Goal: Task Accomplishment & Management: Manage account settings

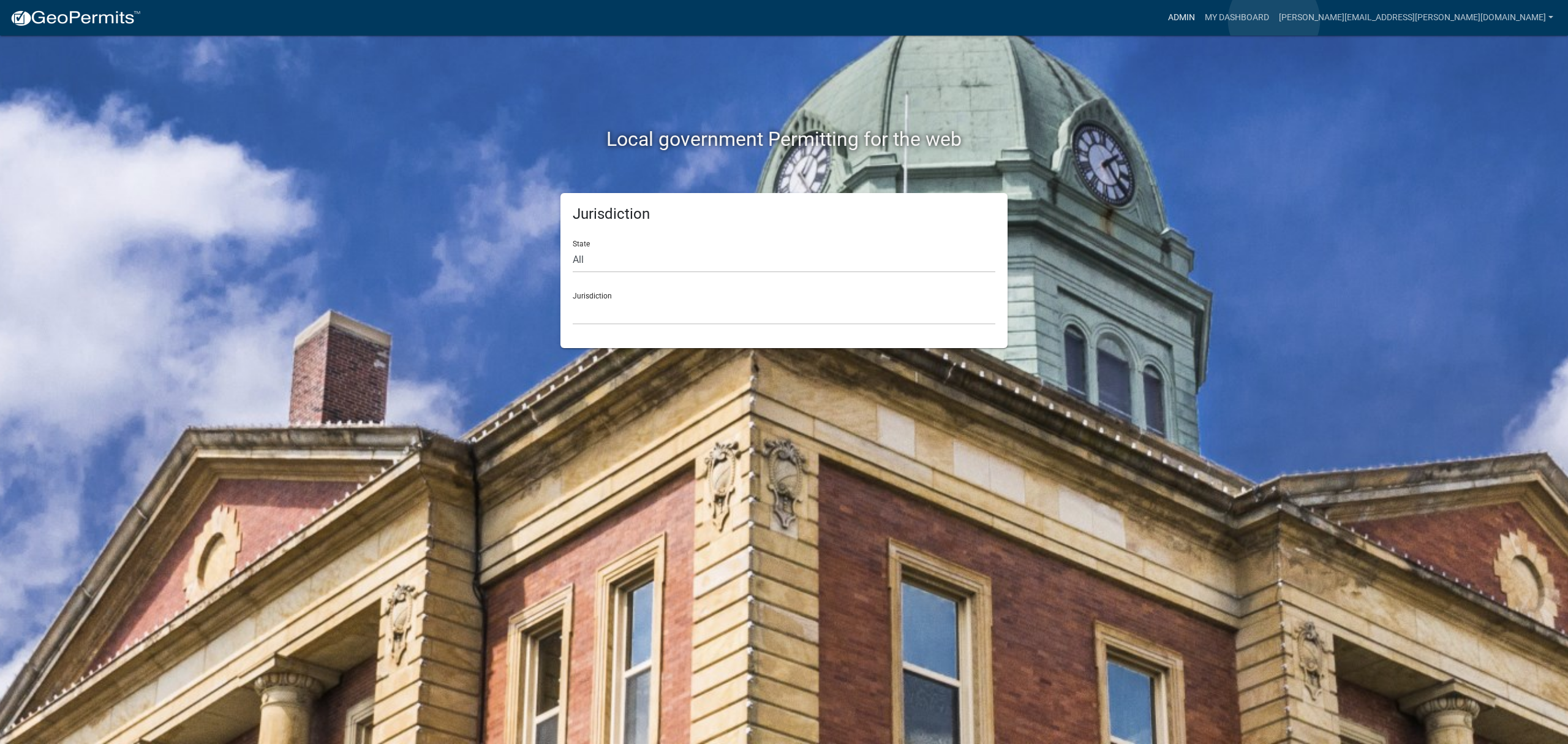
click at [1200, 20] on link "Admin" at bounding box center [1181, 18] width 37 height 23
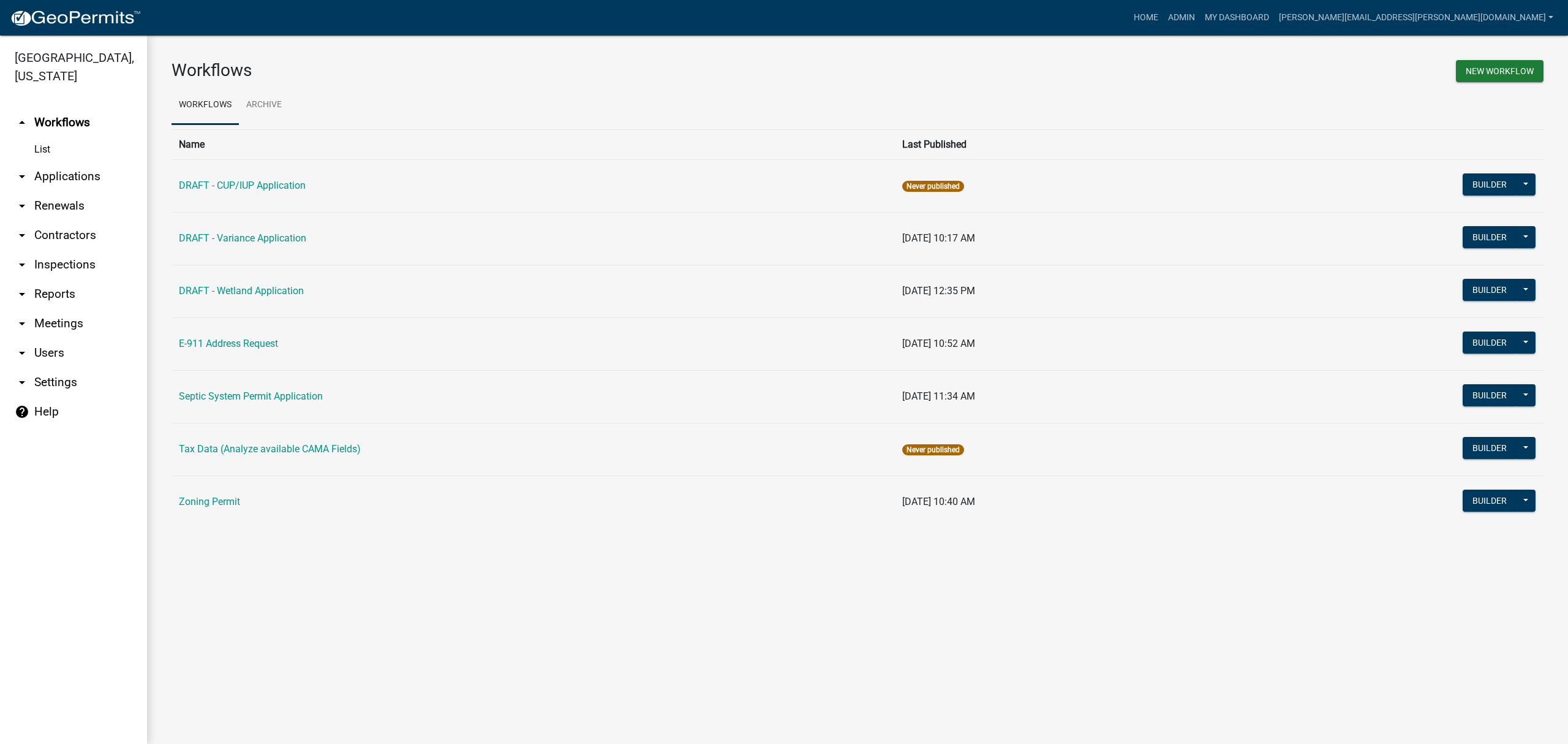
click at [59, 239] on link "arrow_drop_down Contractors" at bounding box center [74, 235] width 147 height 30
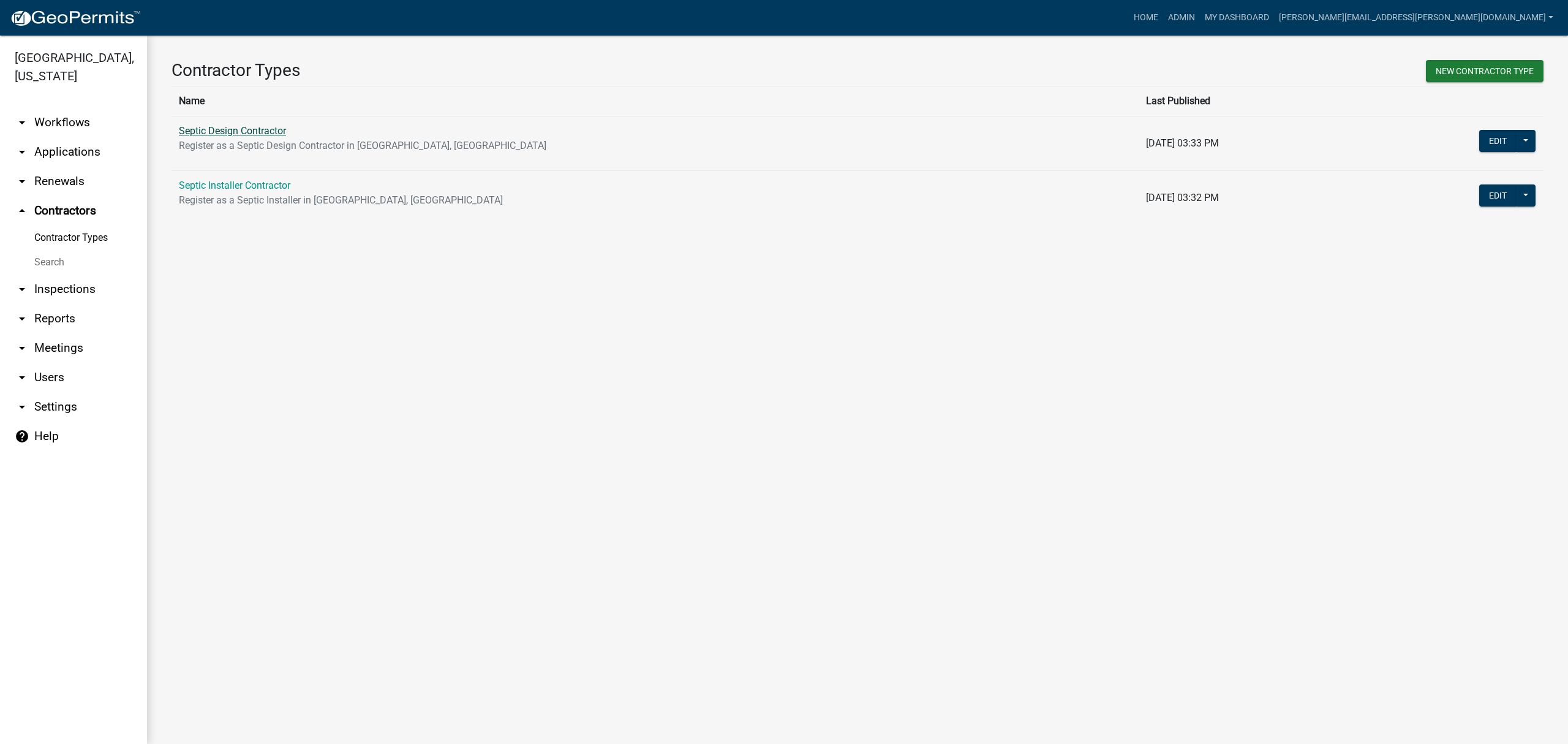
click at [224, 129] on link "Septic Design Contractor" at bounding box center [232, 130] width 107 height 12
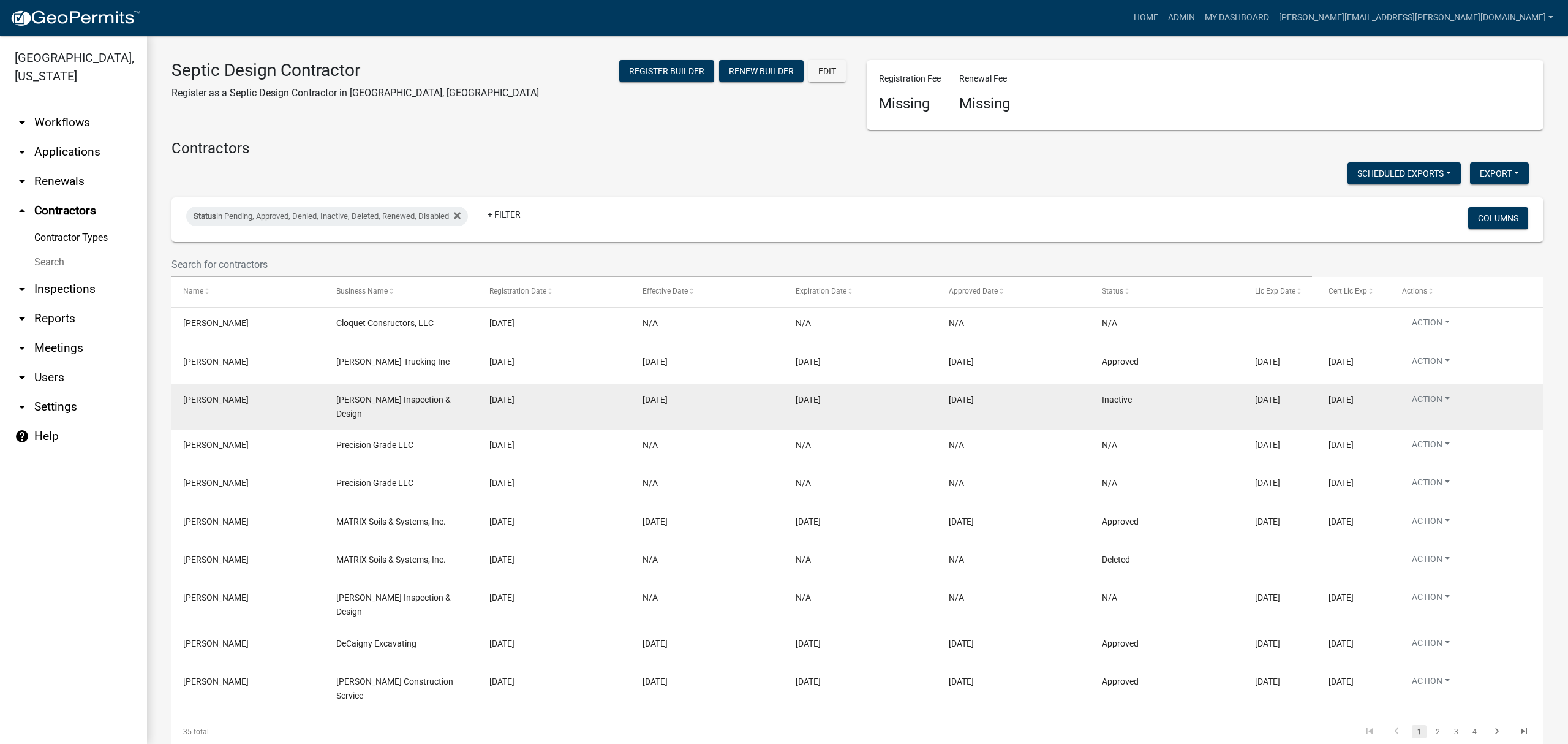
scroll to position [57, 0]
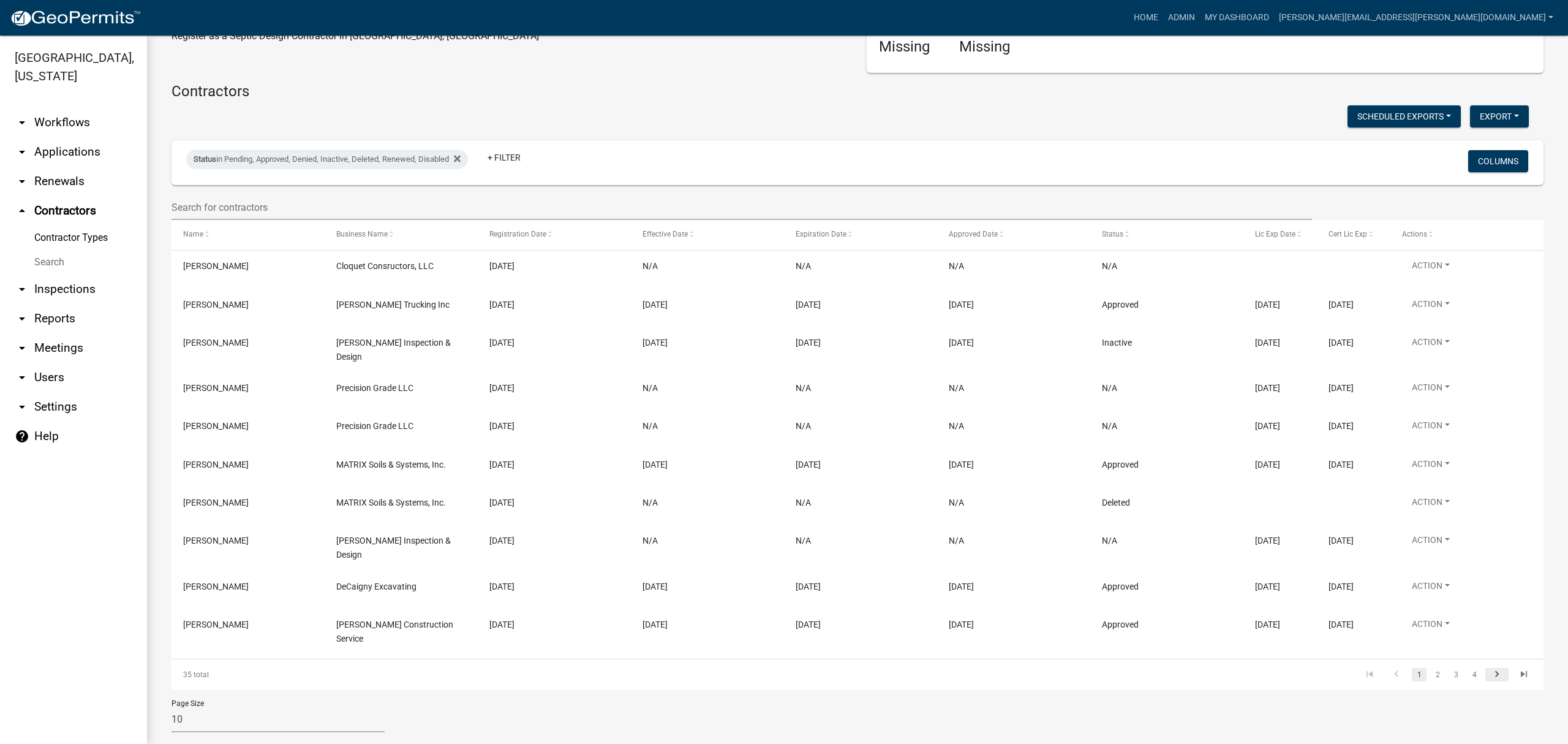
click at [1491, 668] on icon "go to next page" at bounding box center [1497, 676] width 16 height 14
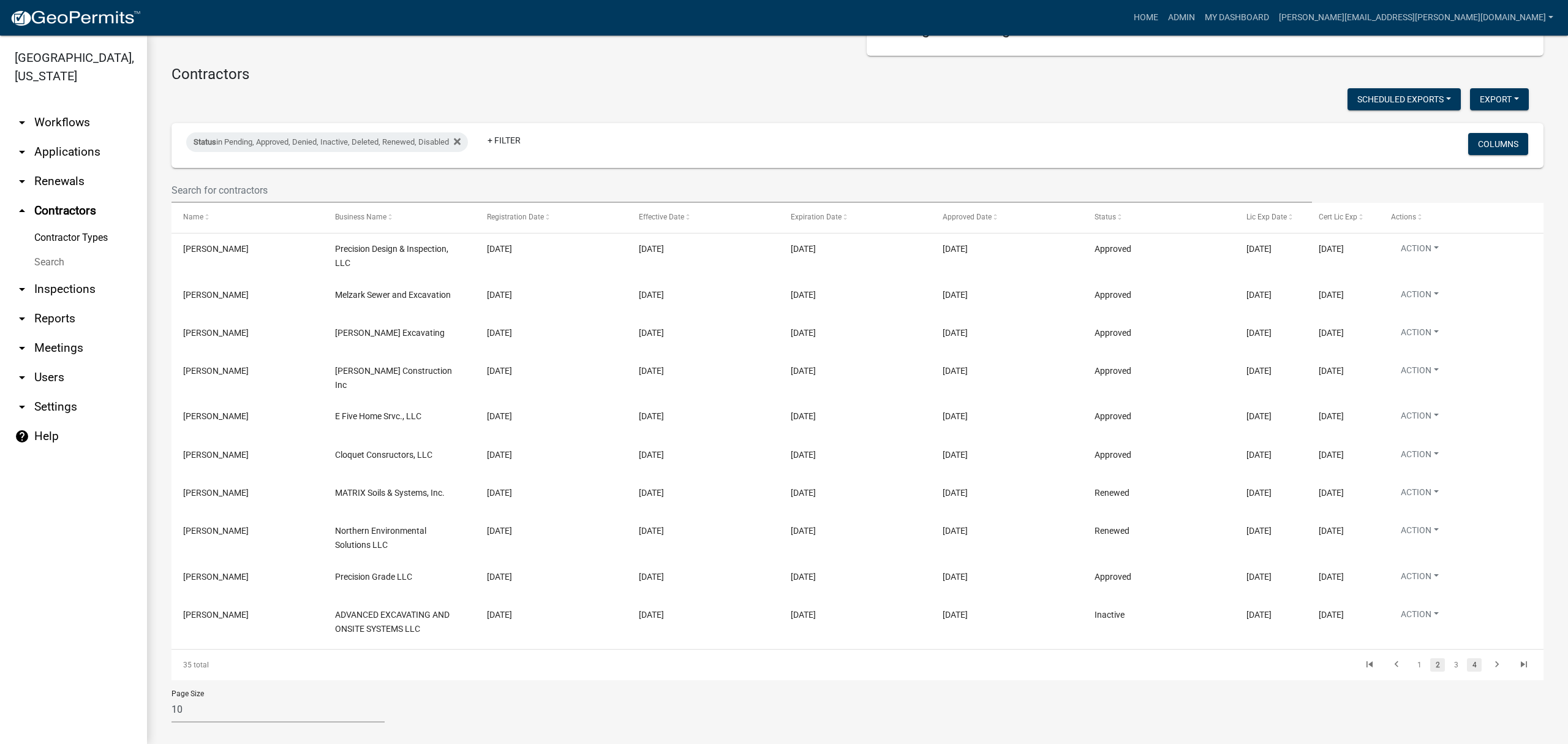
scroll to position [79, 0]
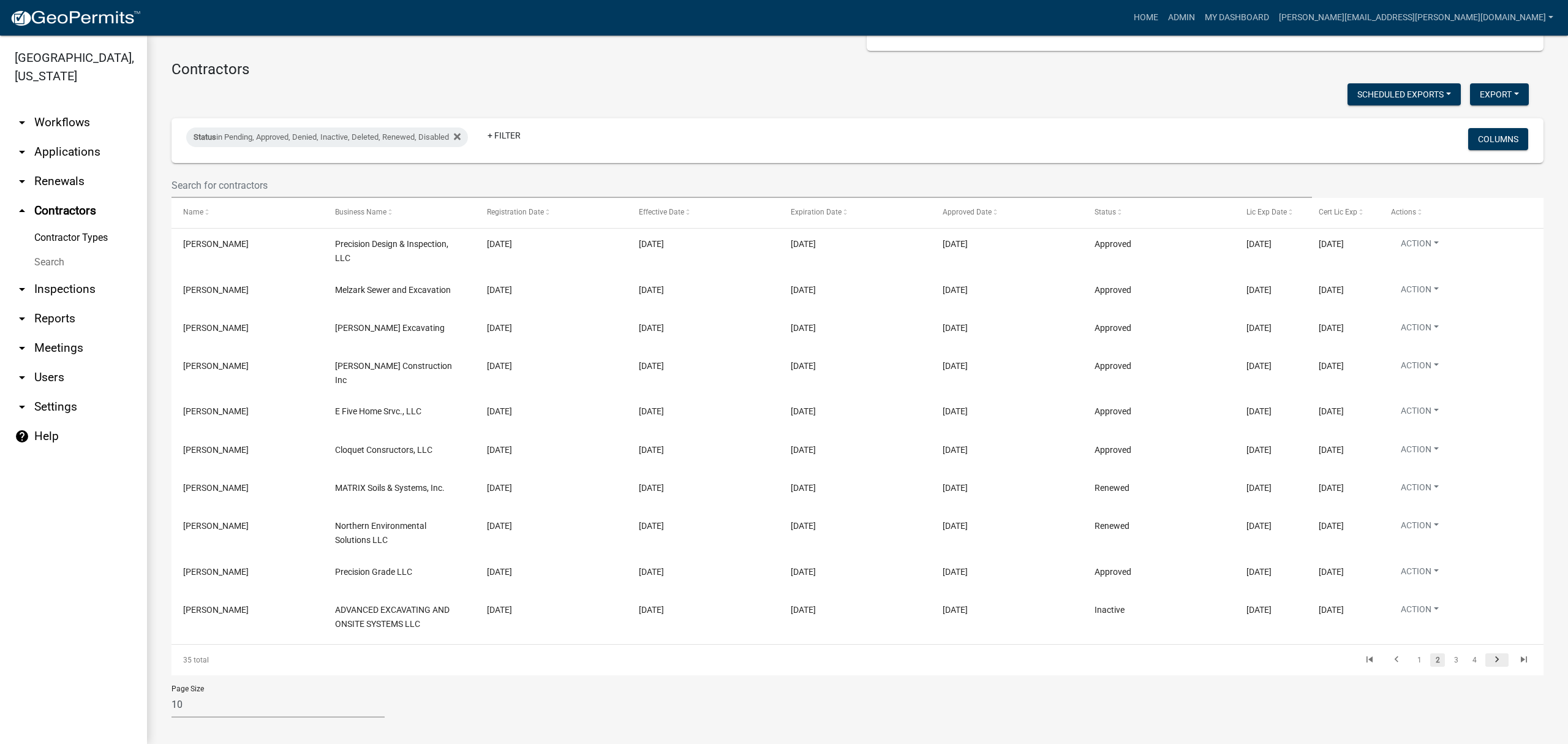
click at [1489, 654] on icon "go to next page" at bounding box center [1497, 661] width 16 height 14
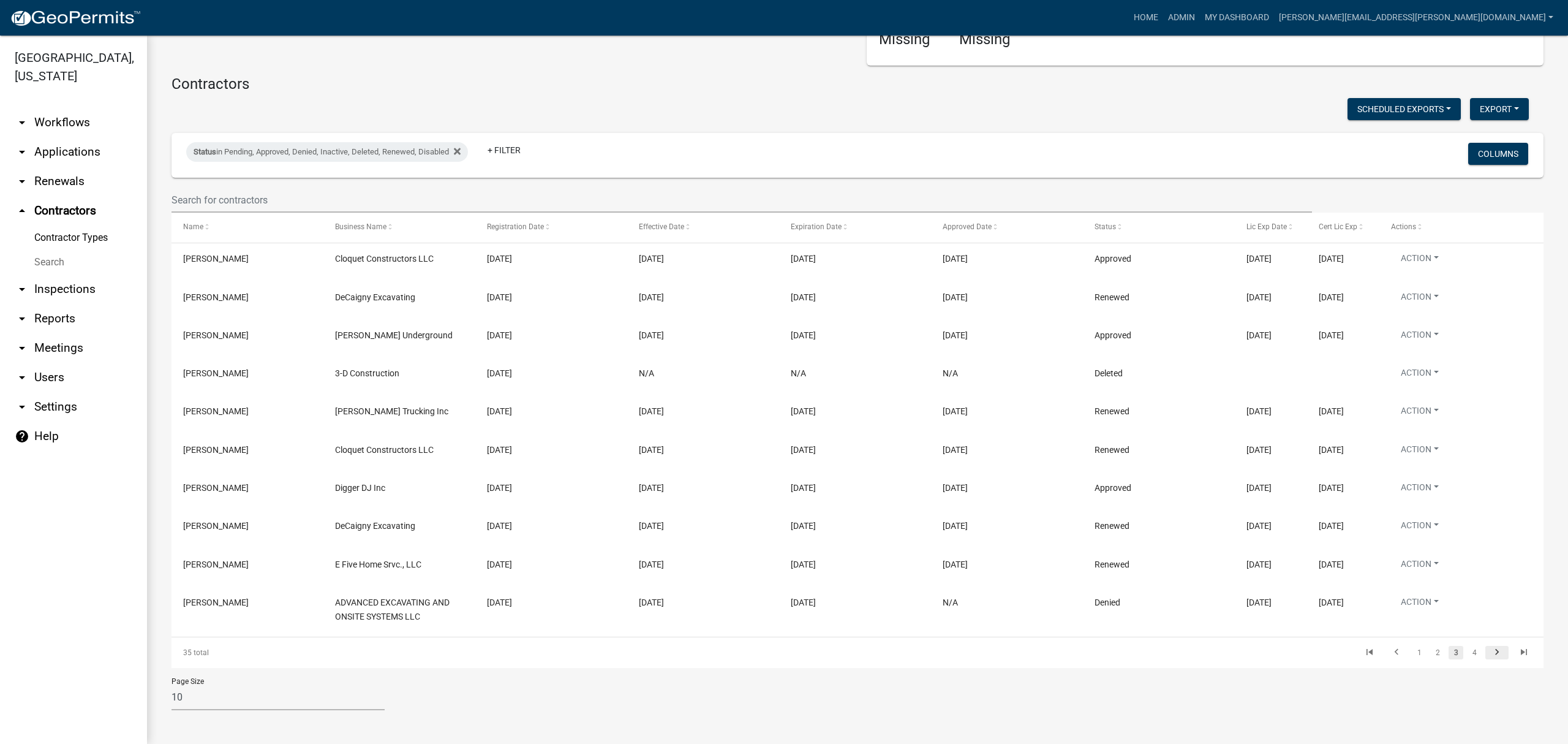
scroll to position [65, 0]
click at [1489, 653] on icon "go to next page" at bounding box center [1497, 654] width 16 height 14
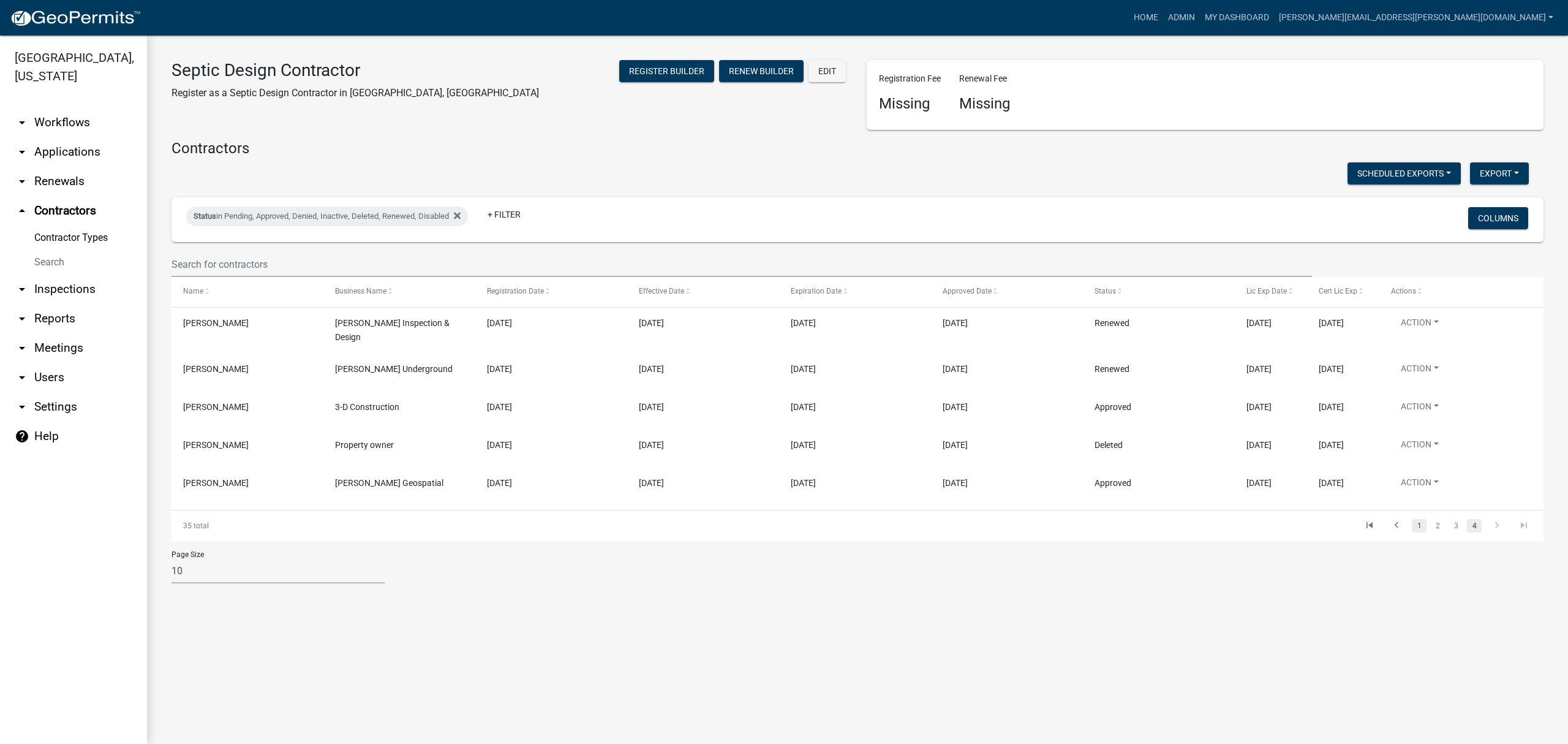
click at [1418, 519] on link "1" at bounding box center [1419, 525] width 14 height 13
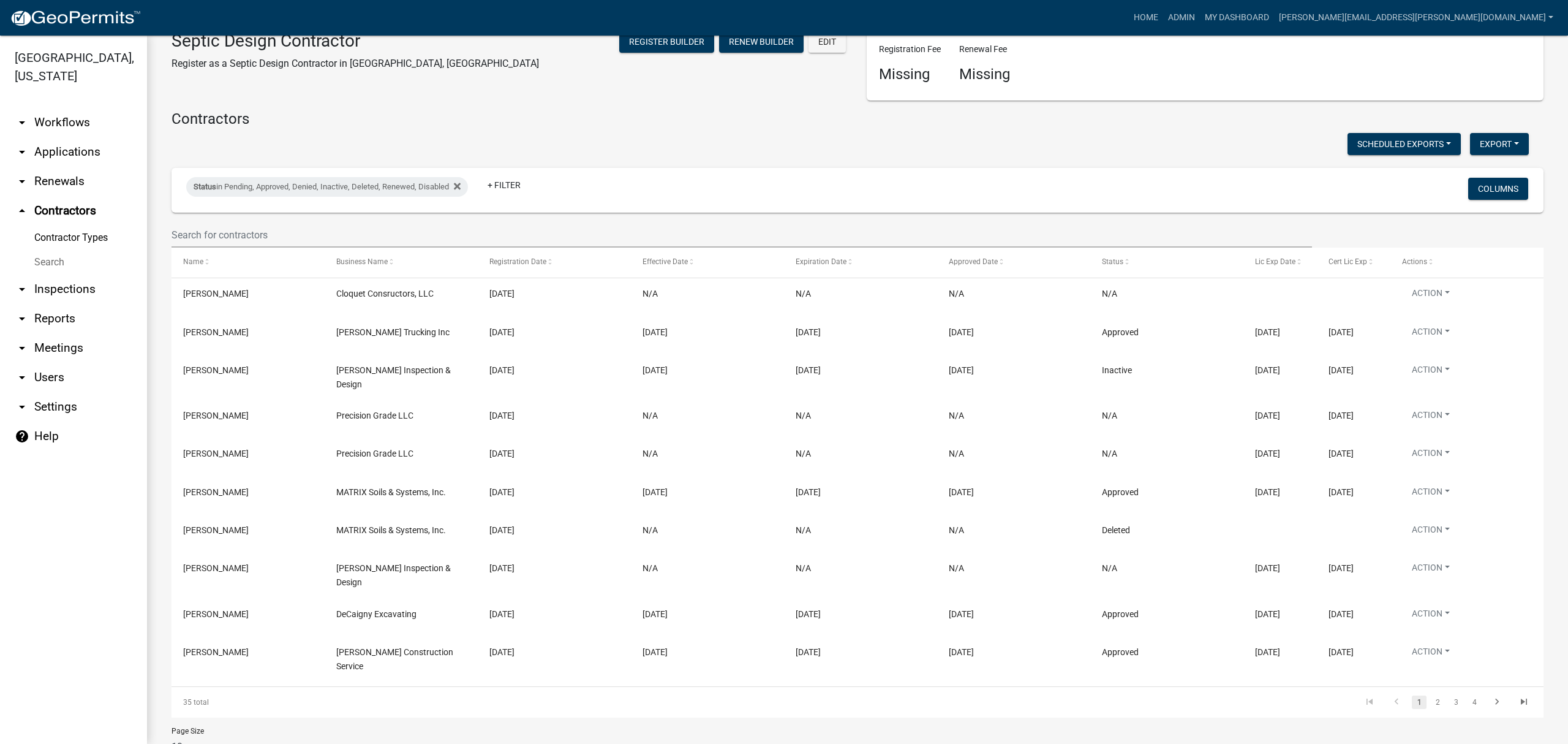
scroll to position [57, 0]
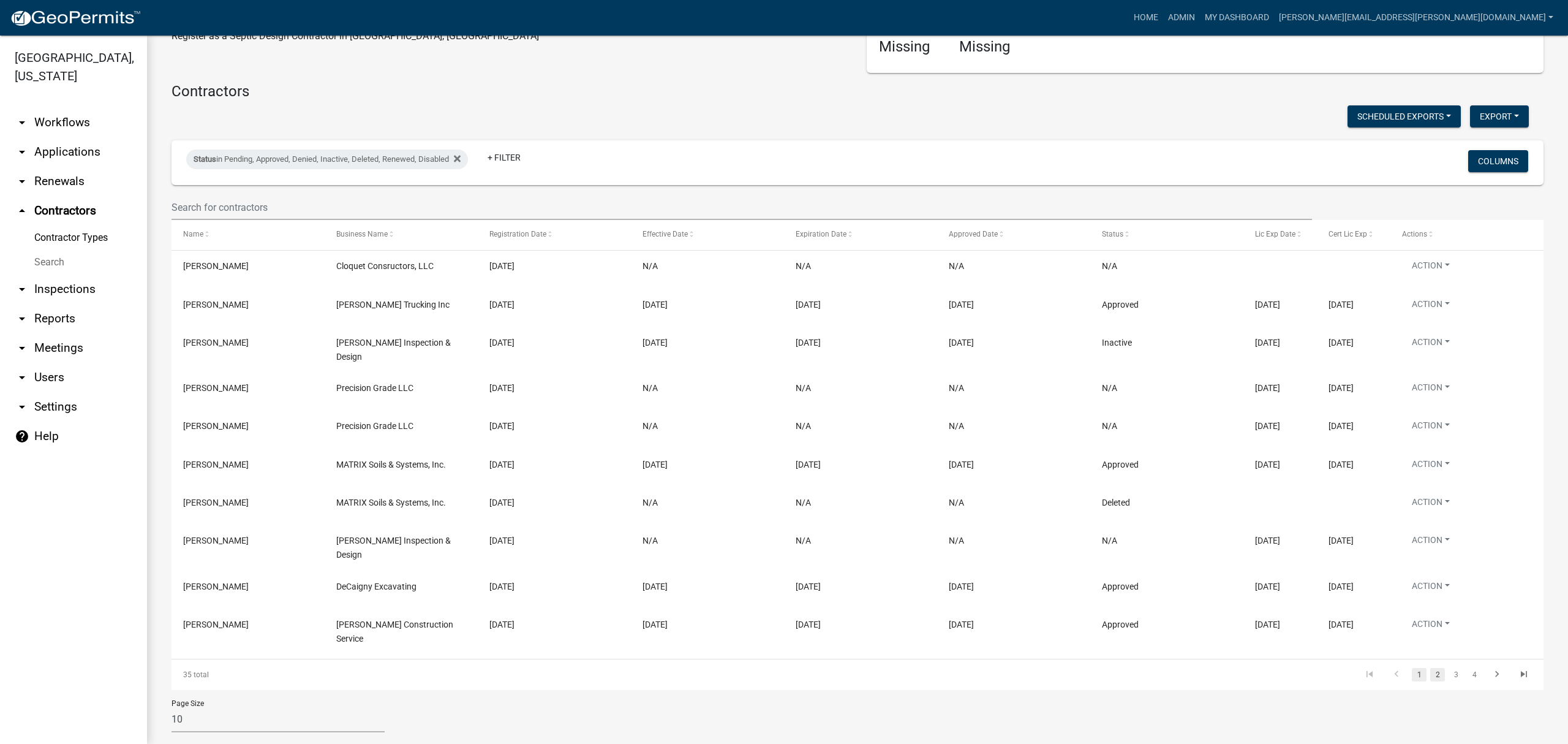
click at [1430, 668] on link "2" at bounding box center [1438, 675] width 14 height 13
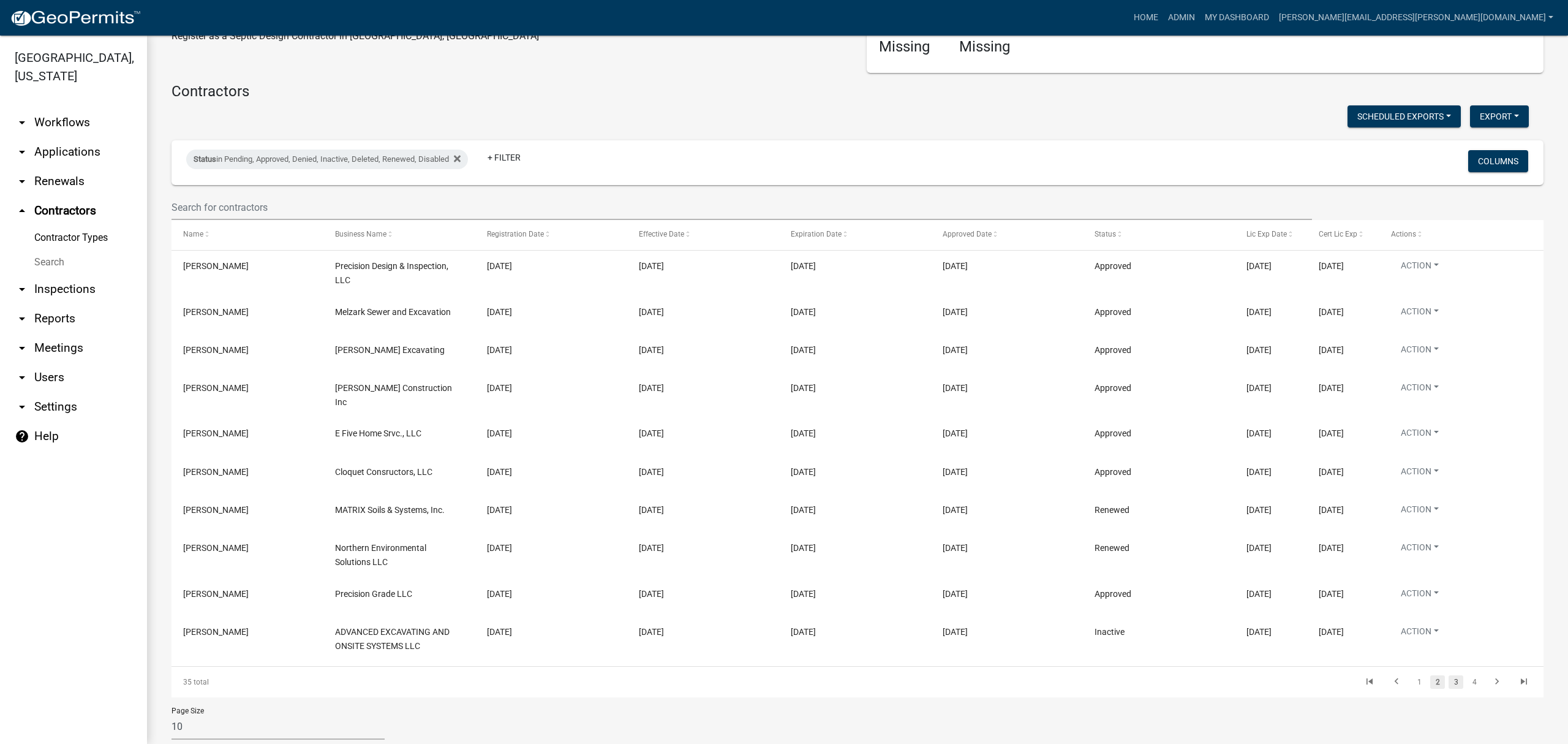
click at [1448, 678] on link "3" at bounding box center [1456, 682] width 14 height 13
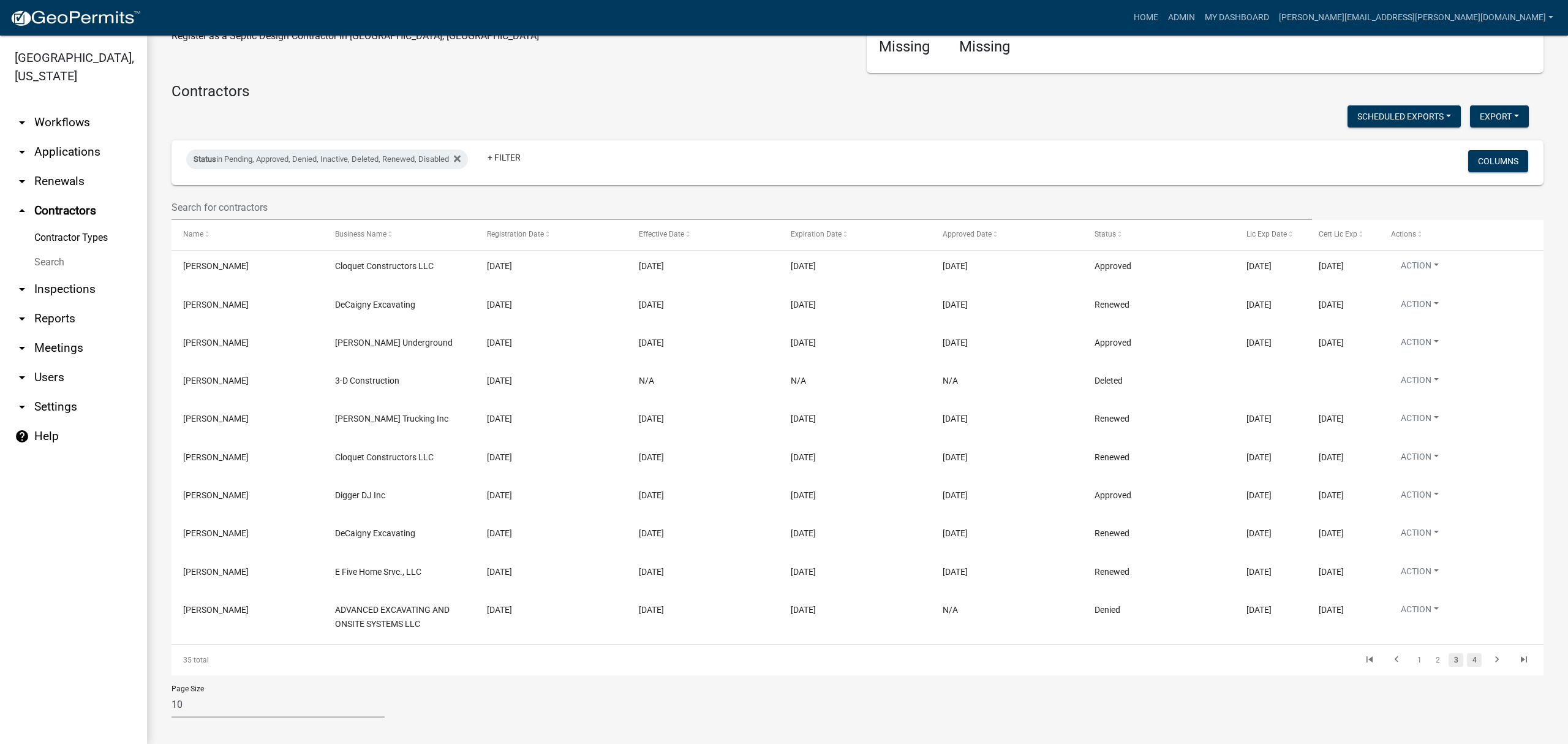
click at [1467, 656] on link "4" at bounding box center [1474, 659] width 14 height 13
